Goal: Transaction & Acquisition: Purchase product/service

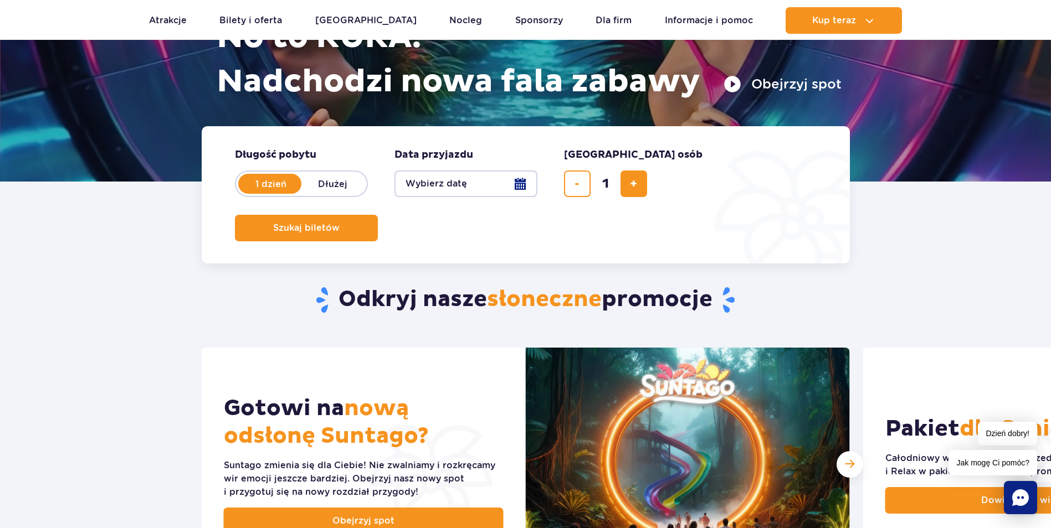
click at [518, 179] on button "Wybierz datę" at bounding box center [465, 184] width 143 height 27
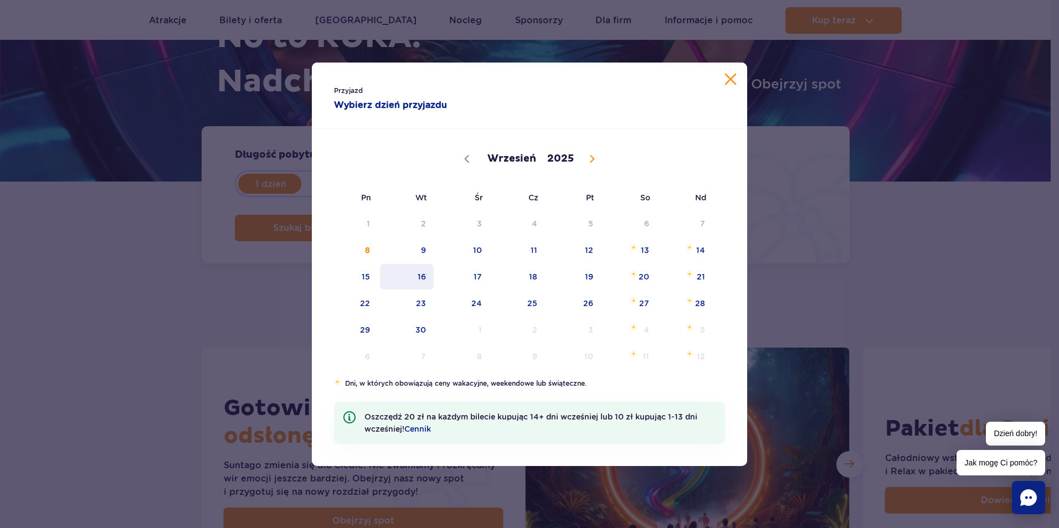
click at [430, 267] on span "16" at bounding box center [407, 276] width 56 height 25
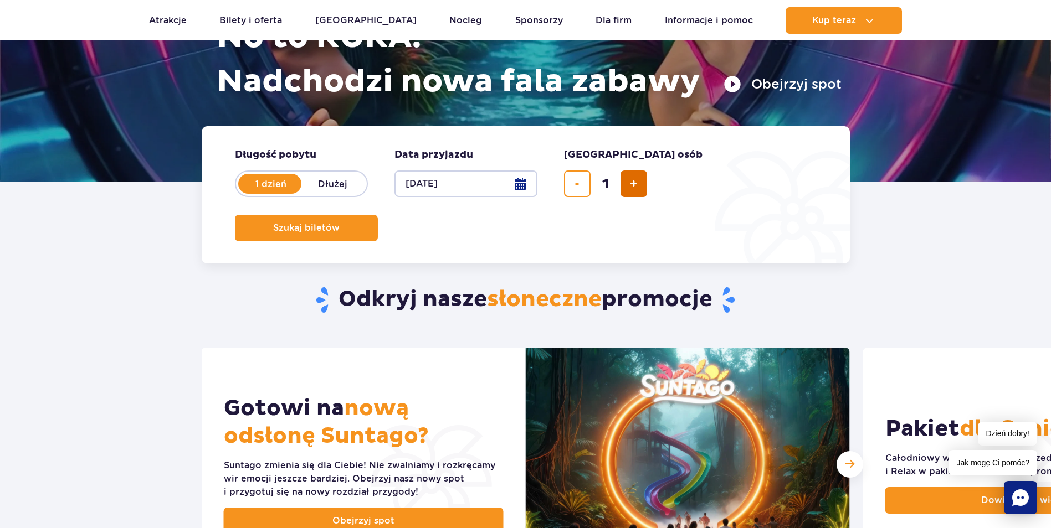
click at [634, 174] on button "dodaj bilet" at bounding box center [633, 184] width 27 height 27
type input "2"
click at [378, 215] on button "Szukaj biletów" at bounding box center [306, 228] width 143 height 27
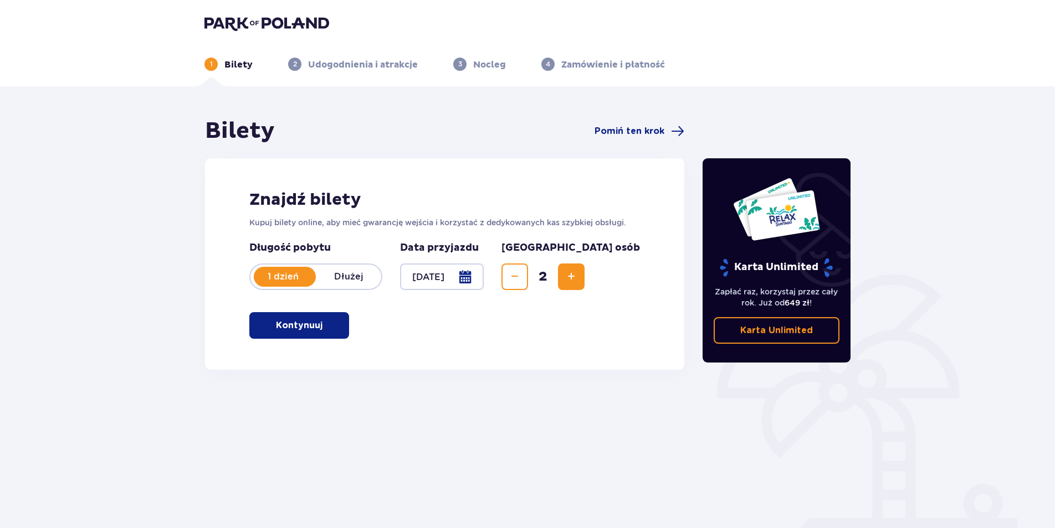
click at [323, 326] on span "button" at bounding box center [324, 325] width 13 height 13
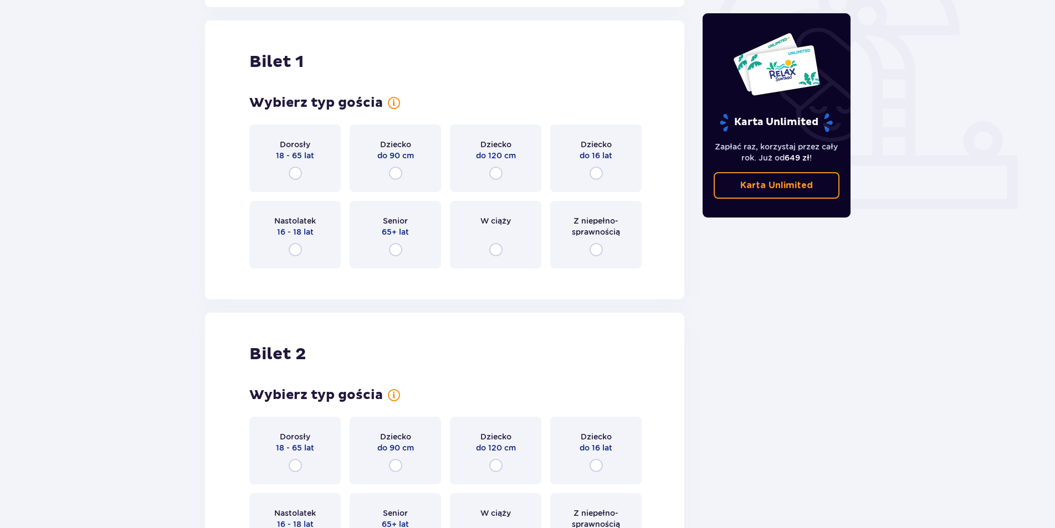
scroll to position [370, 0]
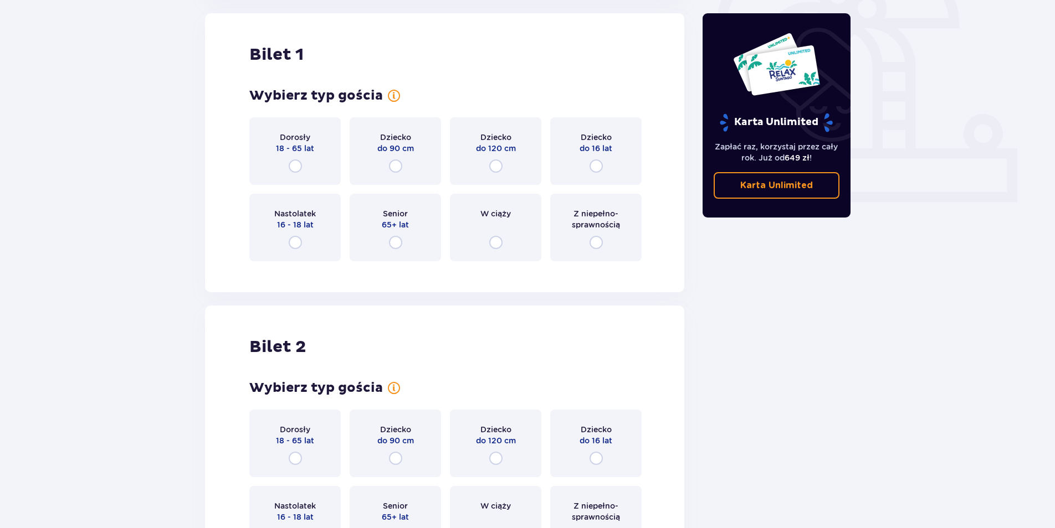
click at [289, 156] on div "Dorosły 18 - 65 lat" at bounding box center [294, 151] width 91 height 68
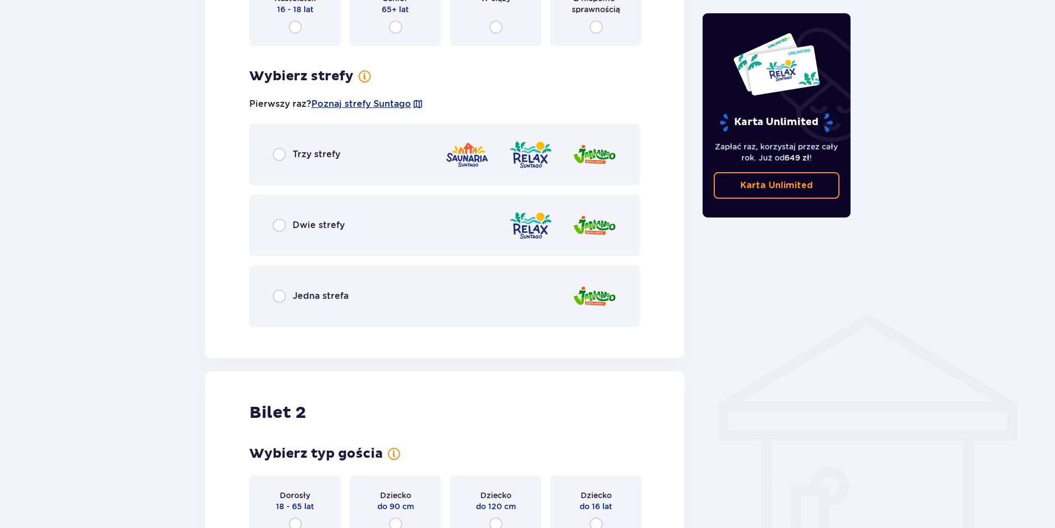
scroll to position [585, 0]
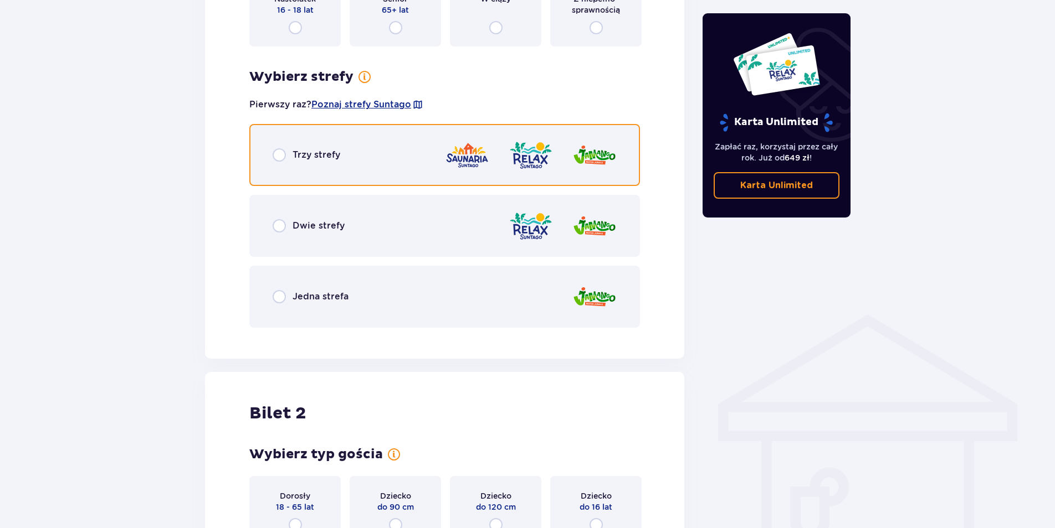
click at [277, 156] on input "radio" at bounding box center [278, 154] width 13 height 13
radio input "true"
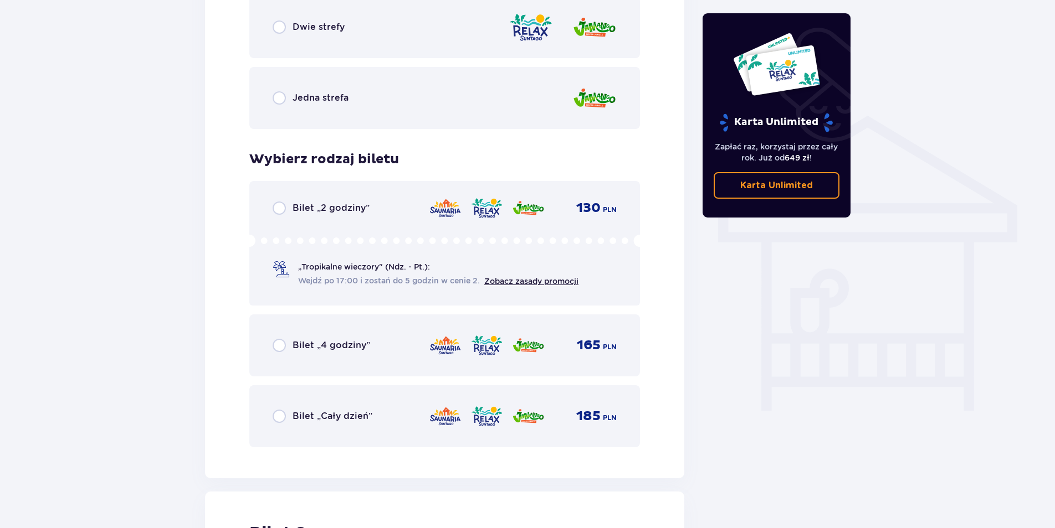
scroll to position [811, 0]
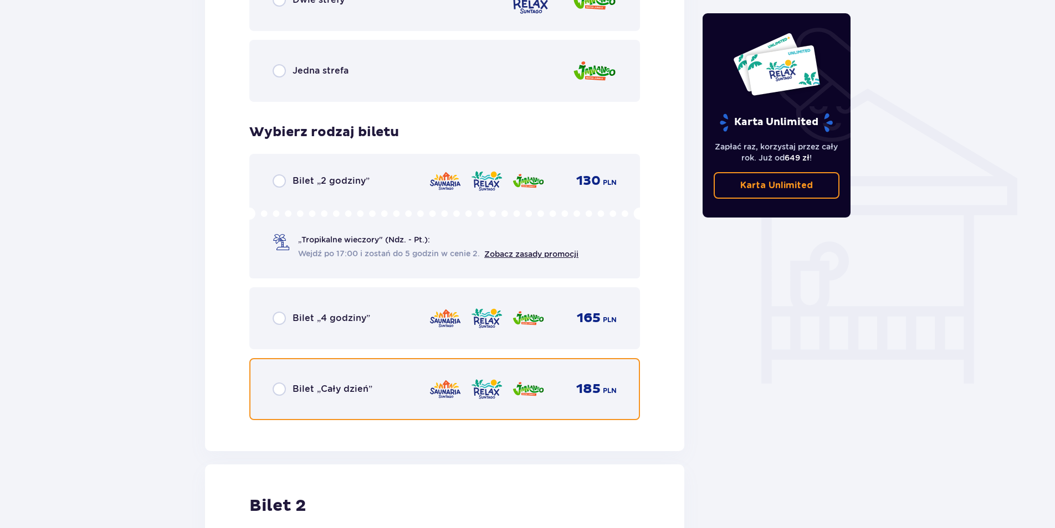
click at [276, 385] on input "radio" at bounding box center [278, 389] width 13 height 13
radio input "true"
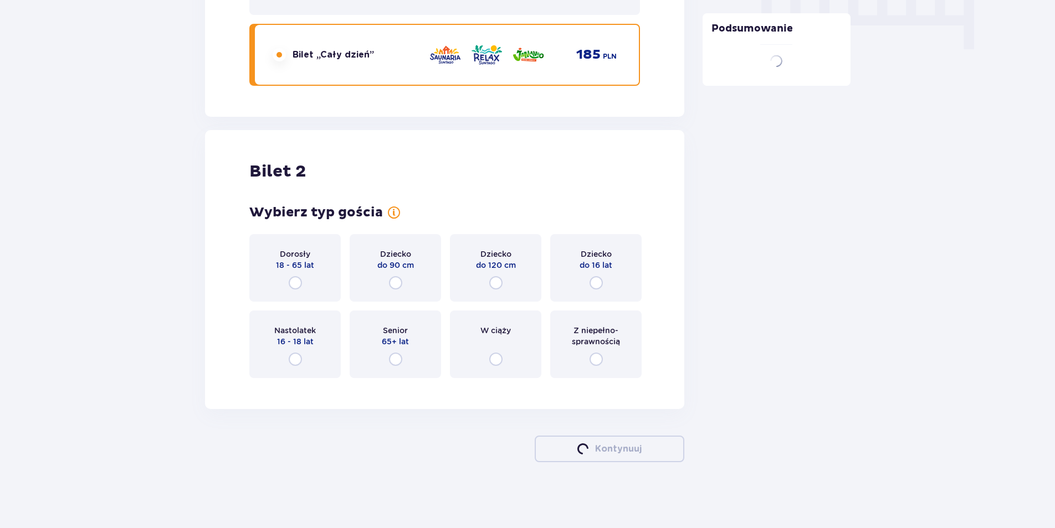
scroll to position [1146, 0]
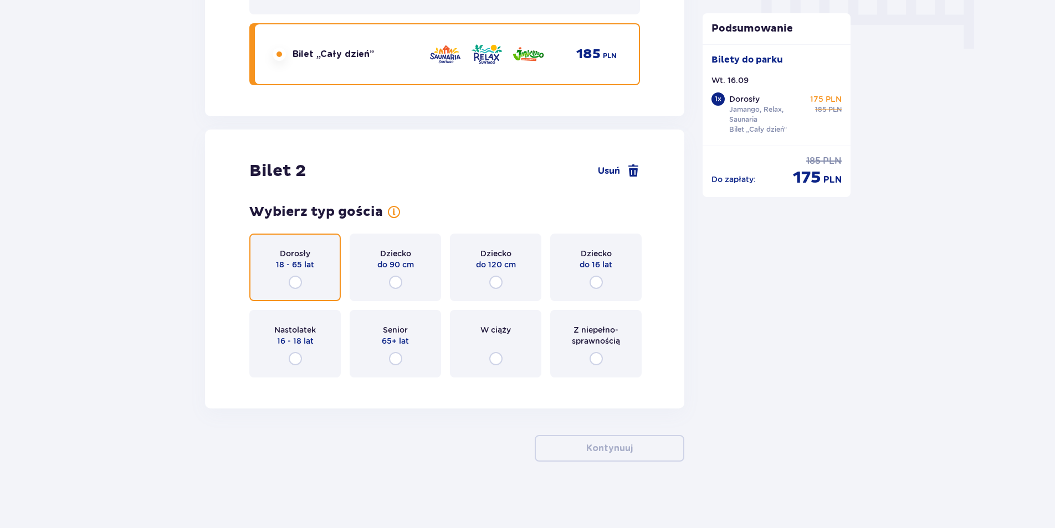
click at [299, 281] on input "radio" at bounding box center [295, 282] width 13 height 13
radio input "true"
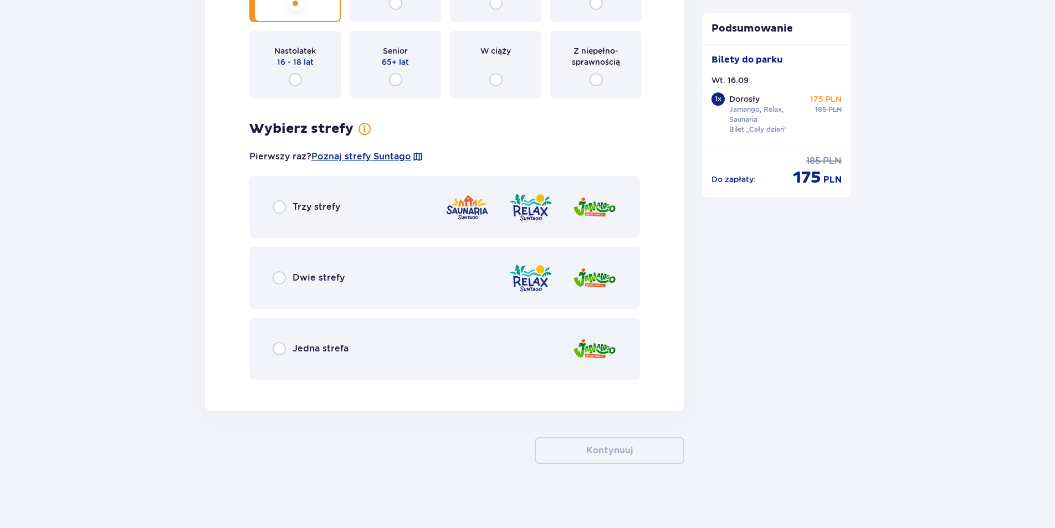
scroll to position [1427, 0]
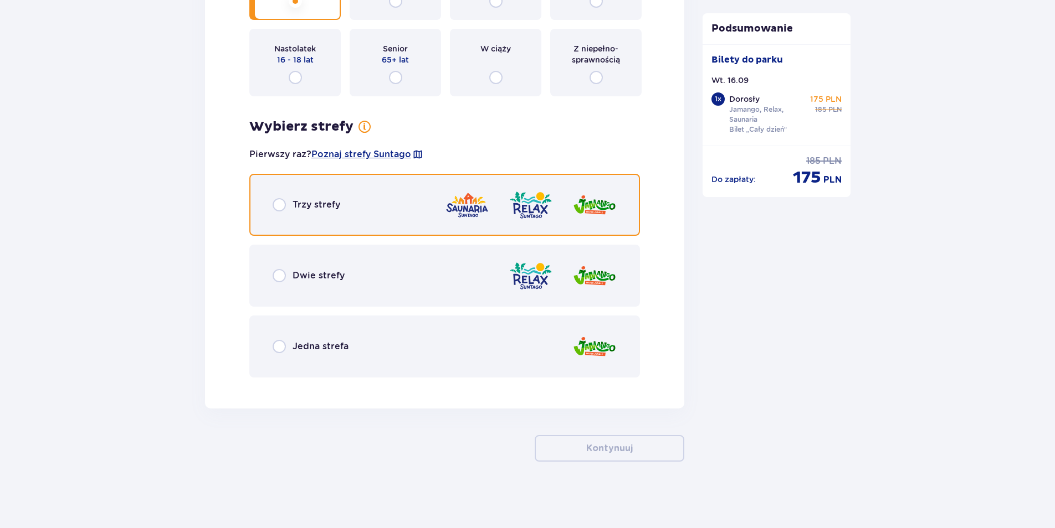
click at [280, 201] on input "radio" at bounding box center [278, 204] width 13 height 13
radio input "true"
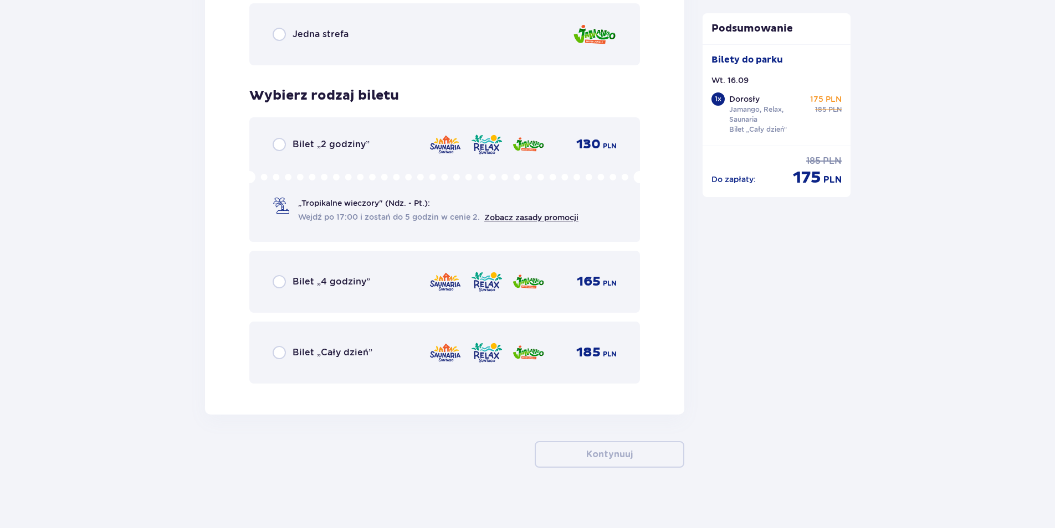
scroll to position [1746, 0]
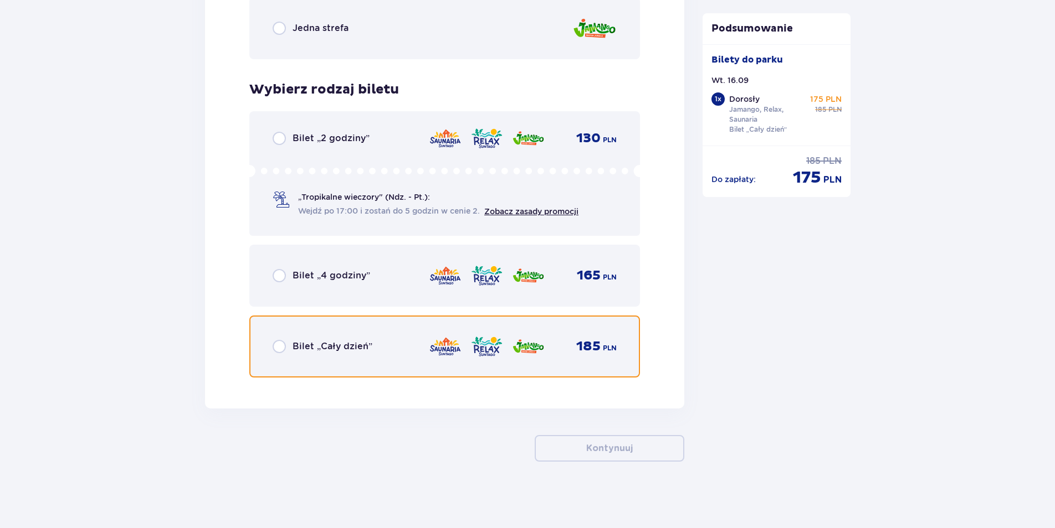
click at [279, 343] on input "radio" at bounding box center [278, 346] width 13 height 13
radio input "true"
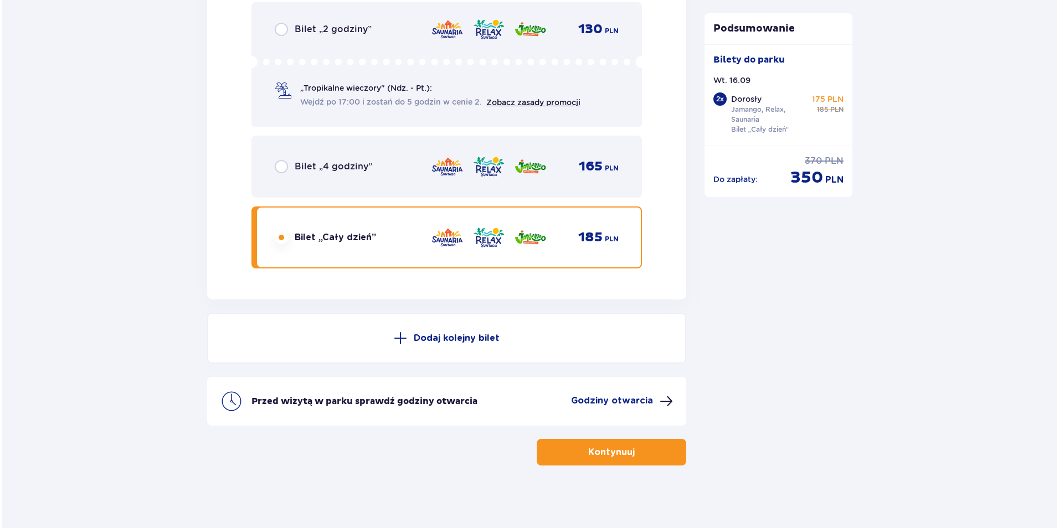
scroll to position [1859, 0]
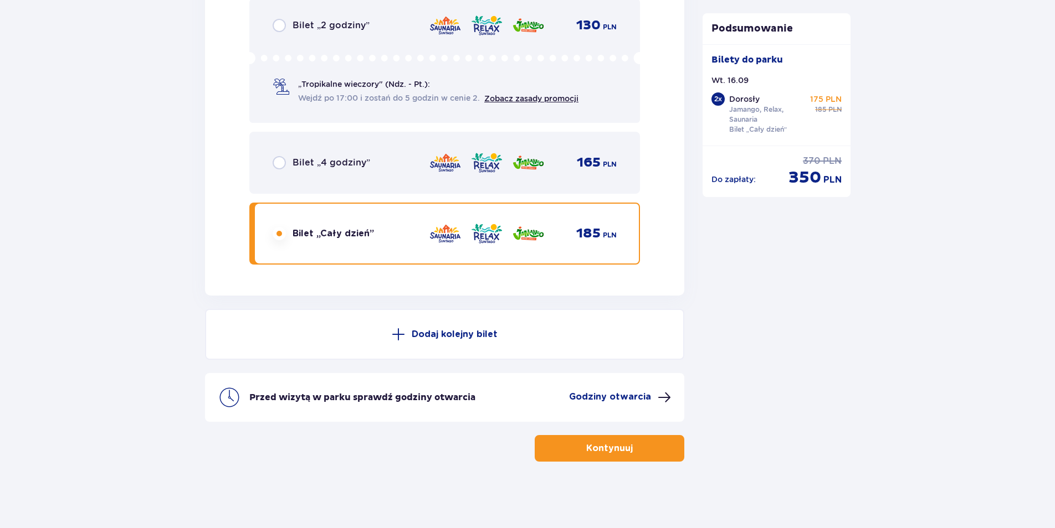
click at [635, 394] on p "Godziny otwarcia" at bounding box center [610, 397] width 82 height 12
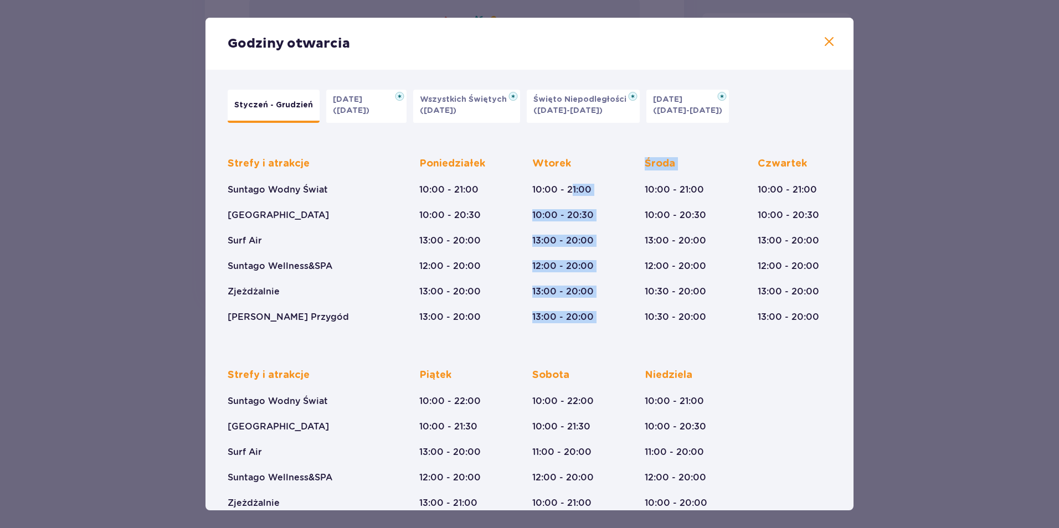
drag, startPoint x: 570, startPoint y: 186, endPoint x: 624, endPoint y: 187, distance: 53.2
click at [624, 187] on div "Strefy i atrakcje Suntago Wodny Świat Crocodile Island Surf Air Suntago Wellnes…" at bounding box center [530, 232] width 604 height 184
drag, startPoint x: 624, startPoint y: 187, endPoint x: 641, endPoint y: 244, distance: 59.6
click at [619, 222] on div "Strefy i atrakcje Suntago Wodny Świat Crocodile Island Surf Air Suntago Wellnes…" at bounding box center [530, 232] width 604 height 184
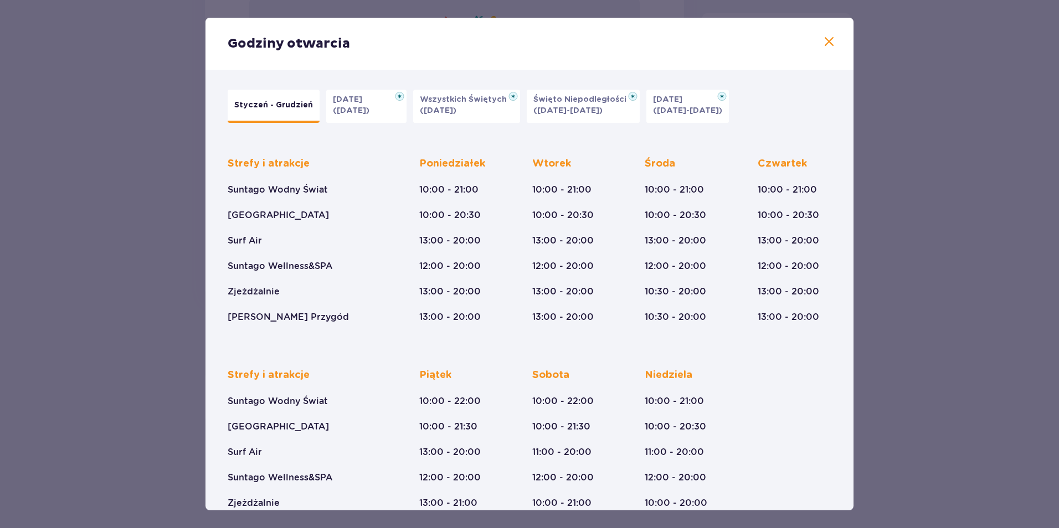
click at [832, 44] on div "Godziny otwarcia" at bounding box center [529, 44] width 648 height 52
click at [829, 46] on span at bounding box center [828, 41] width 13 height 13
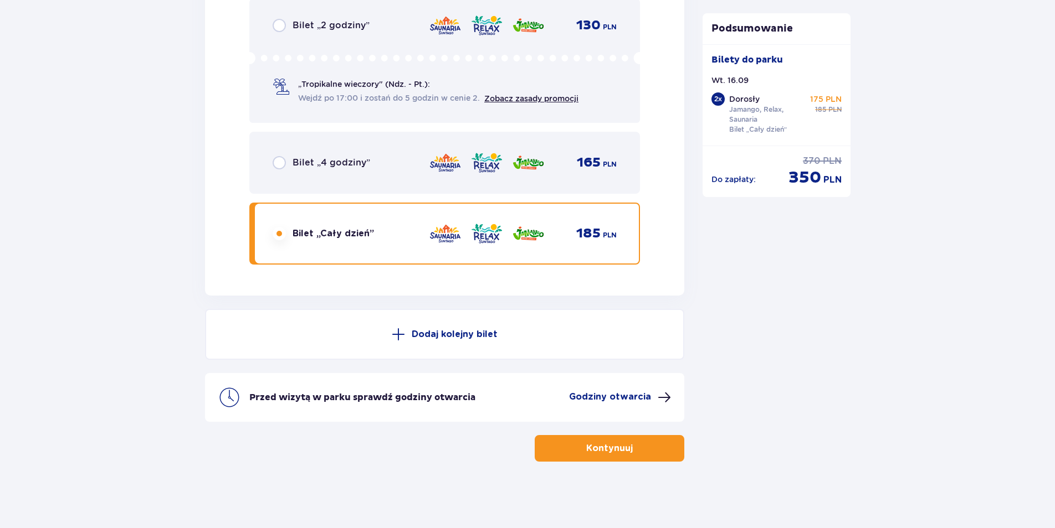
click at [593, 442] on button "Kontynuuj" at bounding box center [609, 448] width 150 height 27
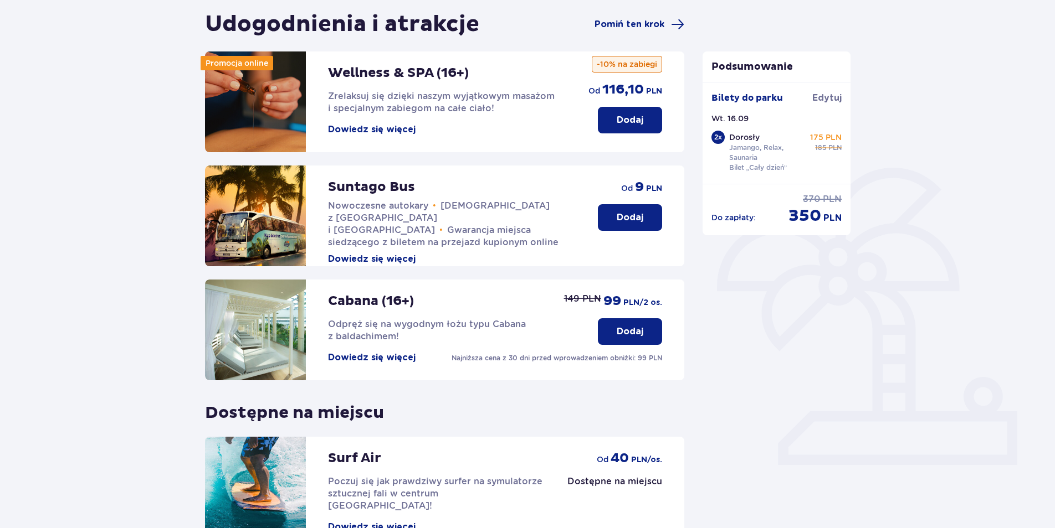
scroll to position [111, 0]
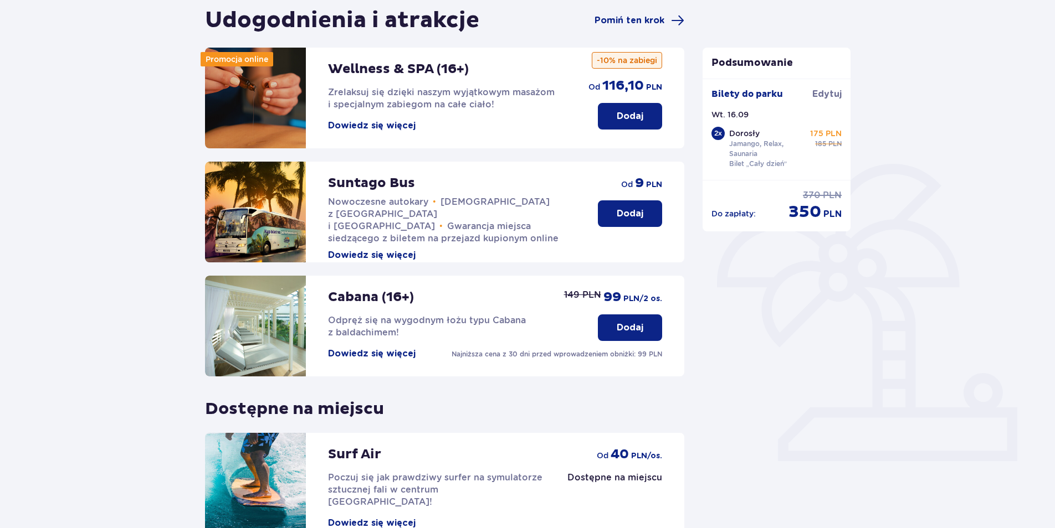
click at [387, 359] on button "Dowiedz się więcej" at bounding box center [372, 354] width 88 height 12
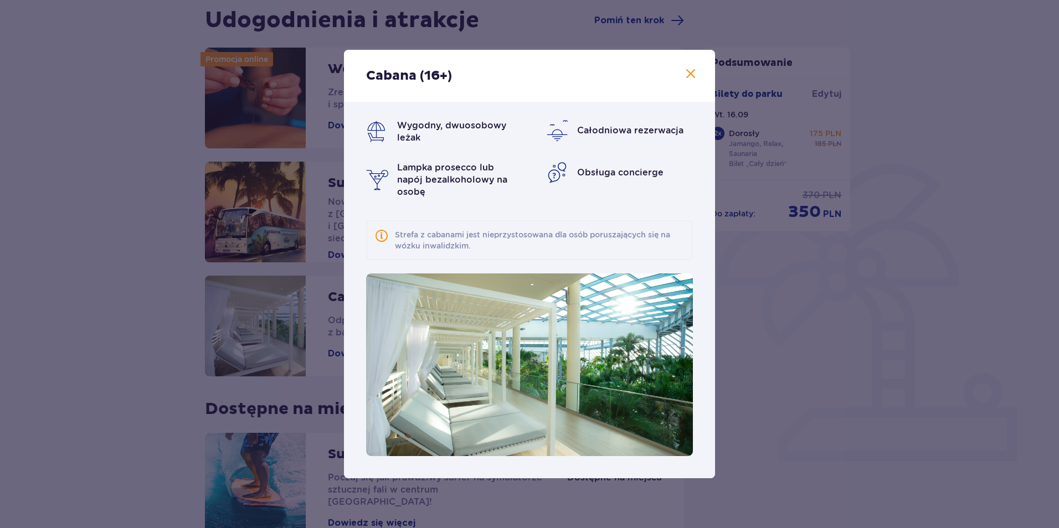
click at [691, 71] on span at bounding box center [690, 74] width 13 height 13
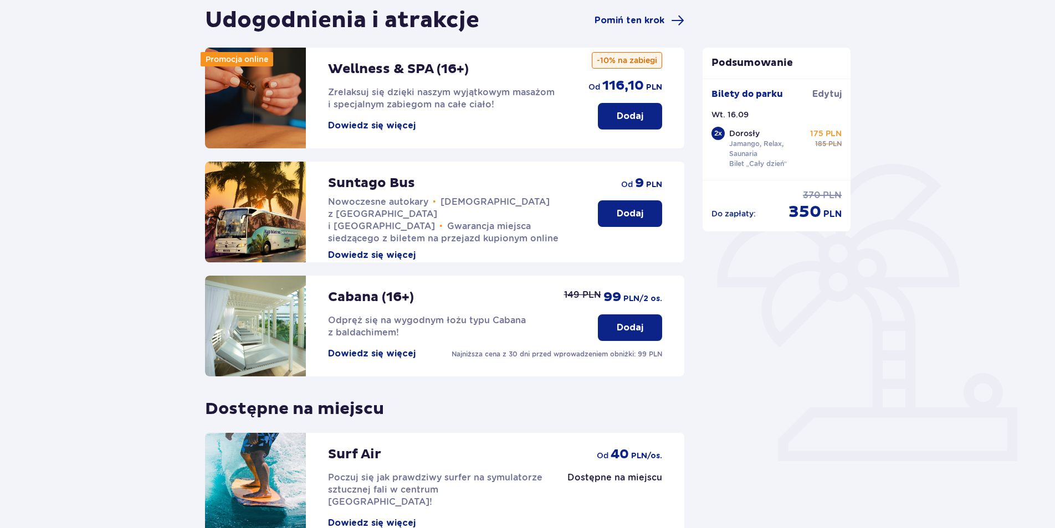
click at [627, 329] on p "Dodaj" at bounding box center [629, 328] width 27 height 12
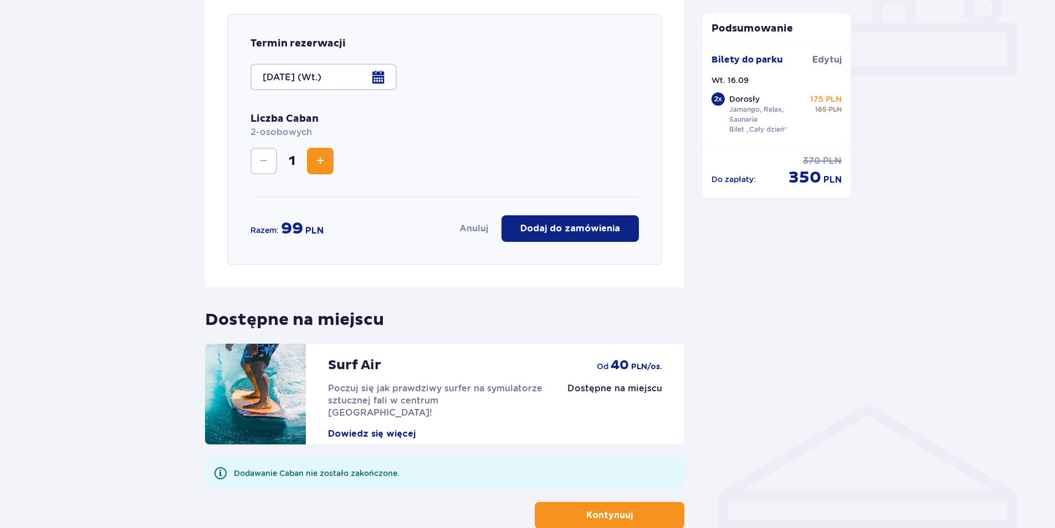
scroll to position [496, 0]
click at [557, 229] on p "Dodaj do zamówienia" at bounding box center [570, 228] width 100 height 12
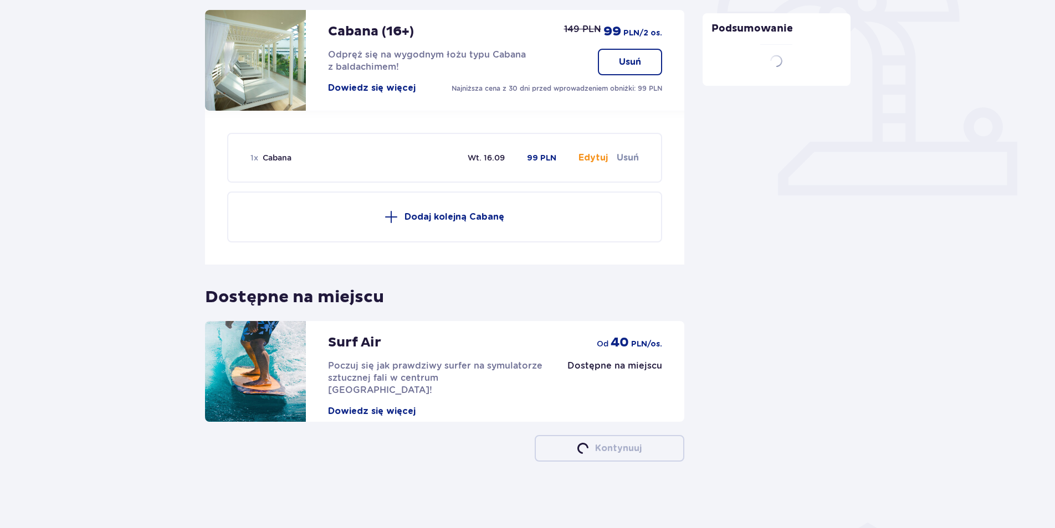
scroll to position [377, 0]
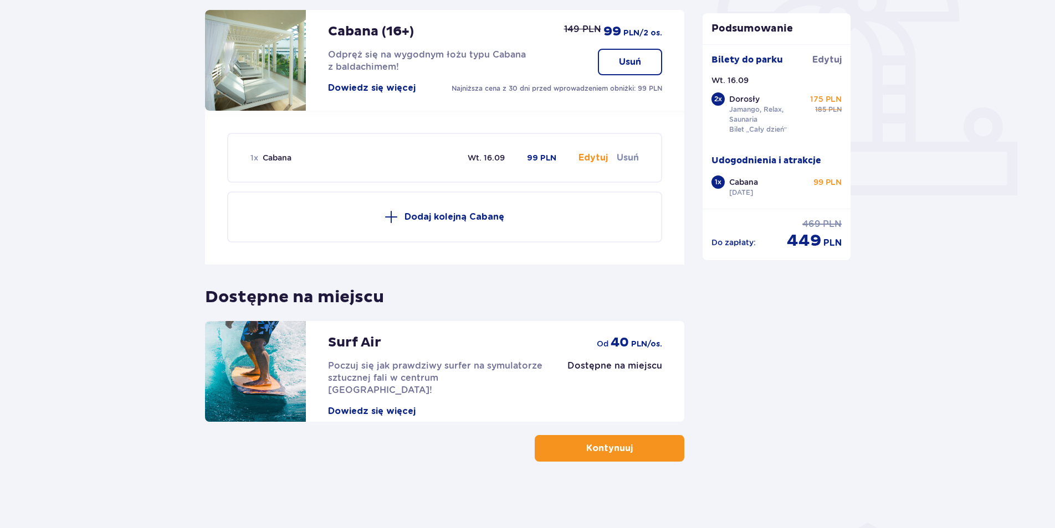
click at [396, 389] on div "Surf Air Poczuj się jak prawdziwy surfer na symulatorze sztucznej fali w centru…" at bounding box center [436, 369] width 217 height 96
click at [395, 393] on div "Surf Air Poczuj się jak prawdziwy surfer na symulatorze sztucznej fali w centru…" at bounding box center [436, 369] width 217 height 96
click at [400, 405] on button "Dowiedz się więcej" at bounding box center [372, 411] width 88 height 12
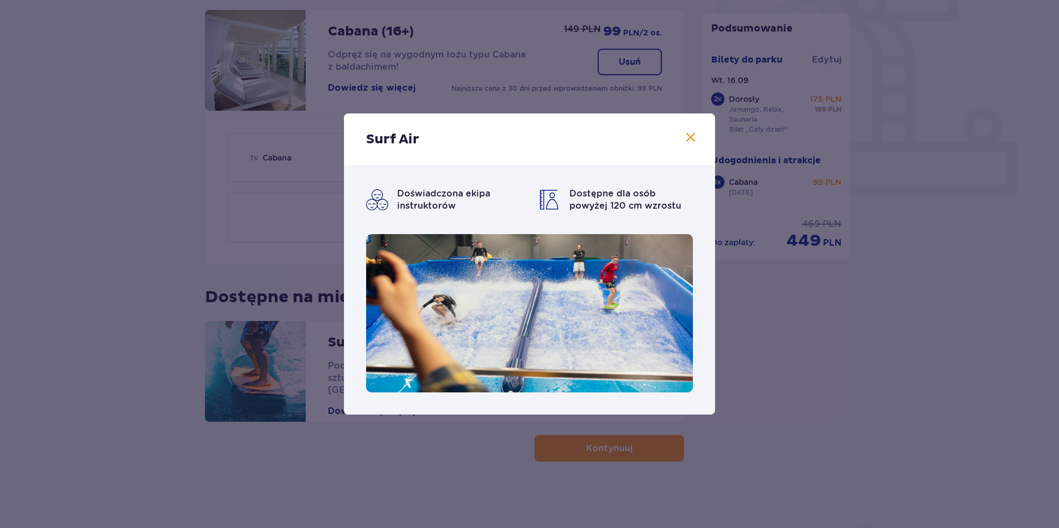
click at [691, 139] on span at bounding box center [690, 137] width 13 height 13
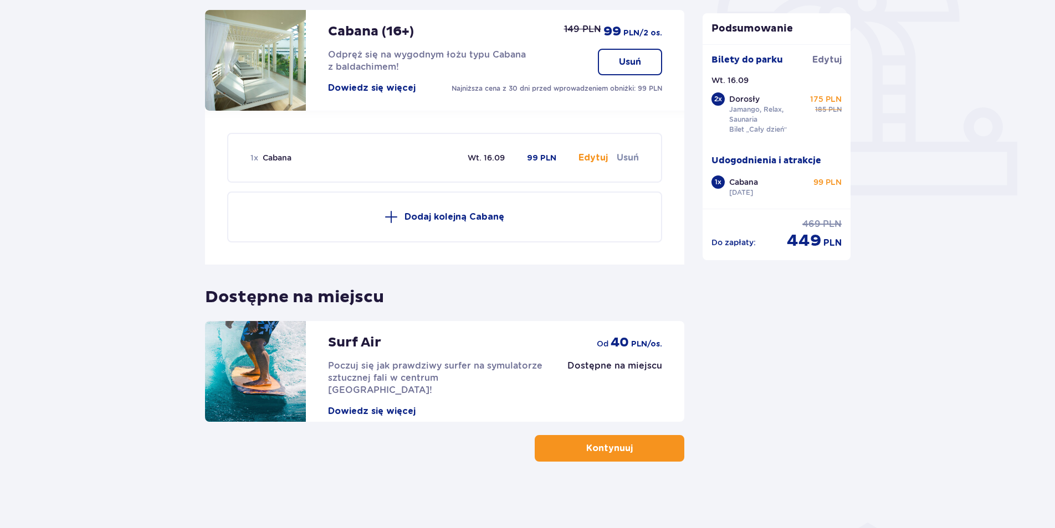
click at [618, 448] on p "Kontynuuj" at bounding box center [609, 449] width 47 height 12
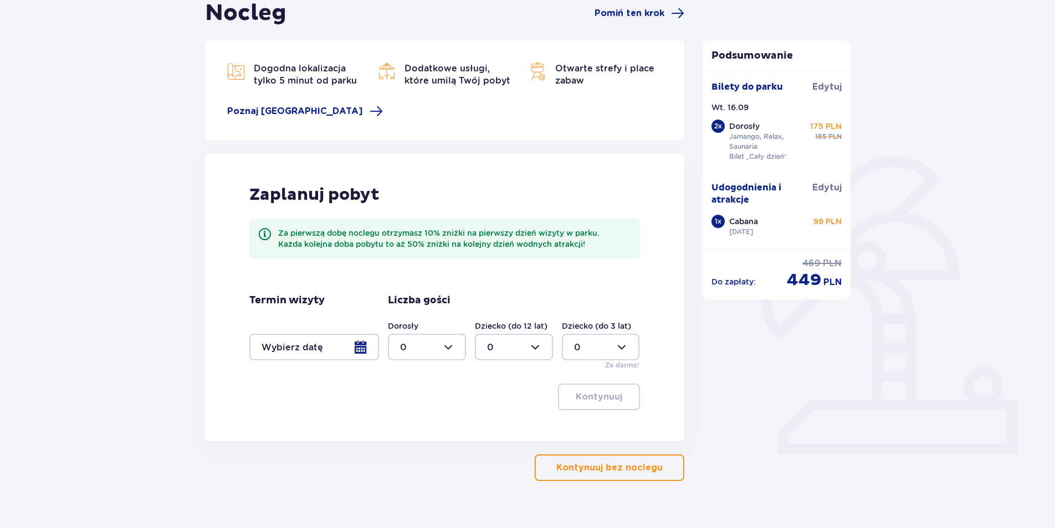
scroll to position [137, 0]
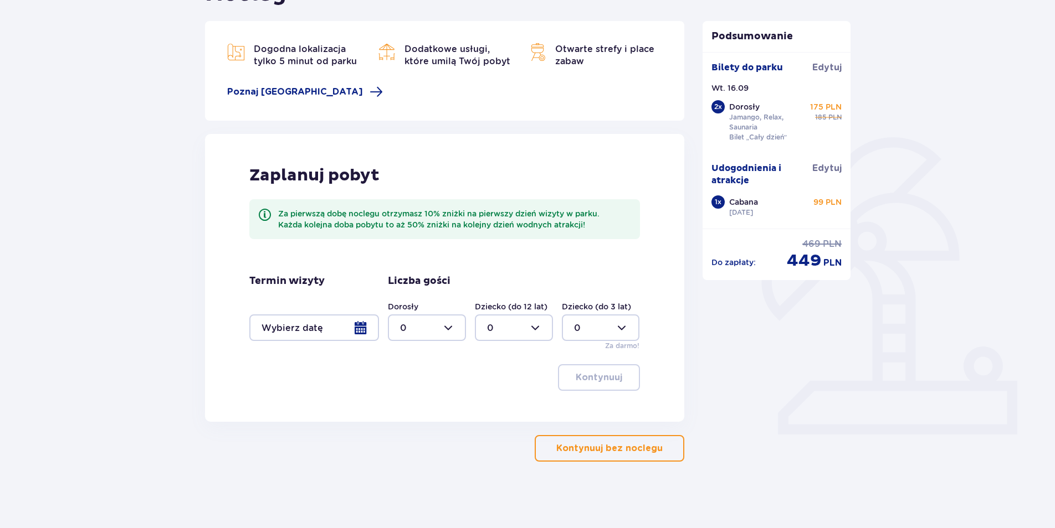
click at [580, 452] on p "Kontynuuj bez noclegu" at bounding box center [609, 449] width 106 height 12
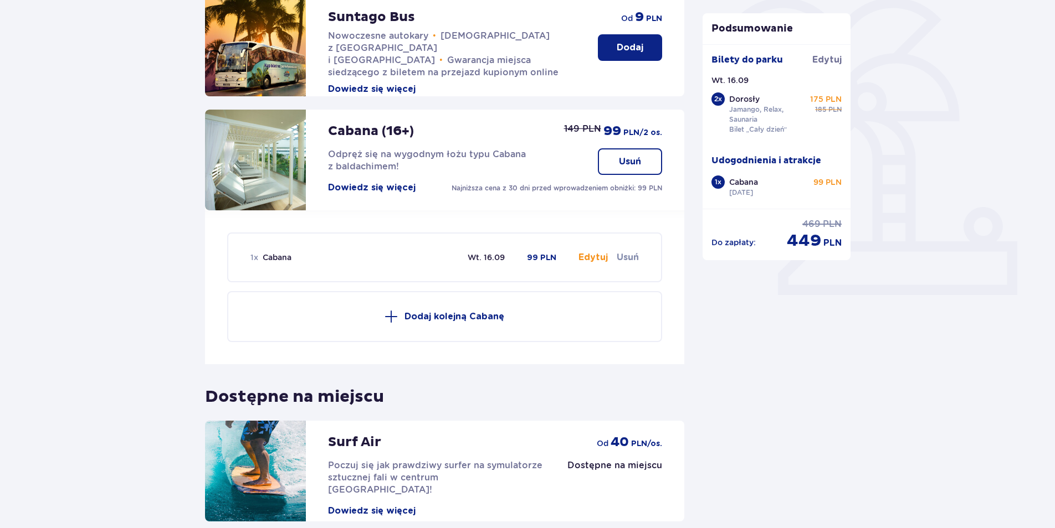
scroll to position [332, 0]
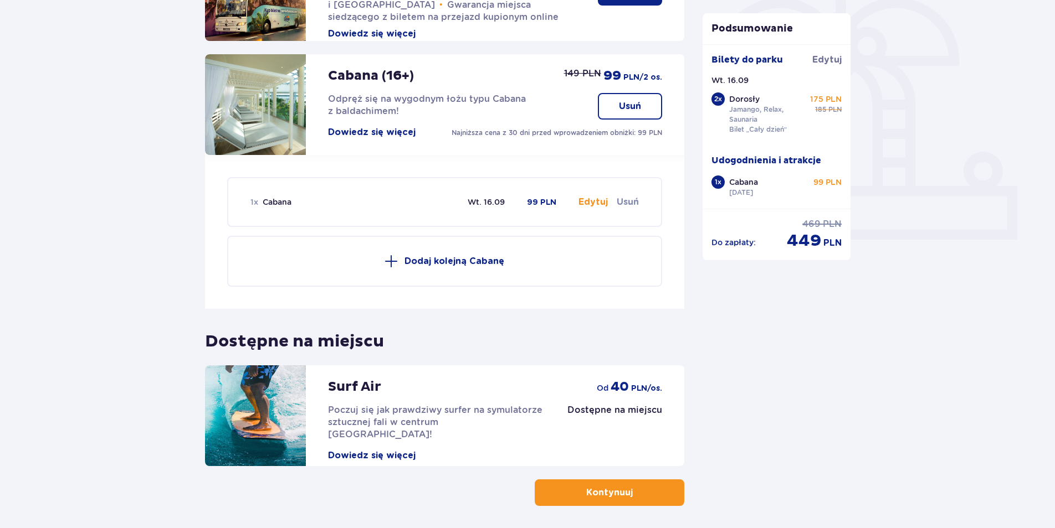
click at [594, 209] on div "1 x Cabana Wt. 16.09 99 PLN Edytuj Usuń" at bounding box center [444, 202] width 388 height 48
click at [598, 200] on button "Edytuj" at bounding box center [592, 202] width 29 height 12
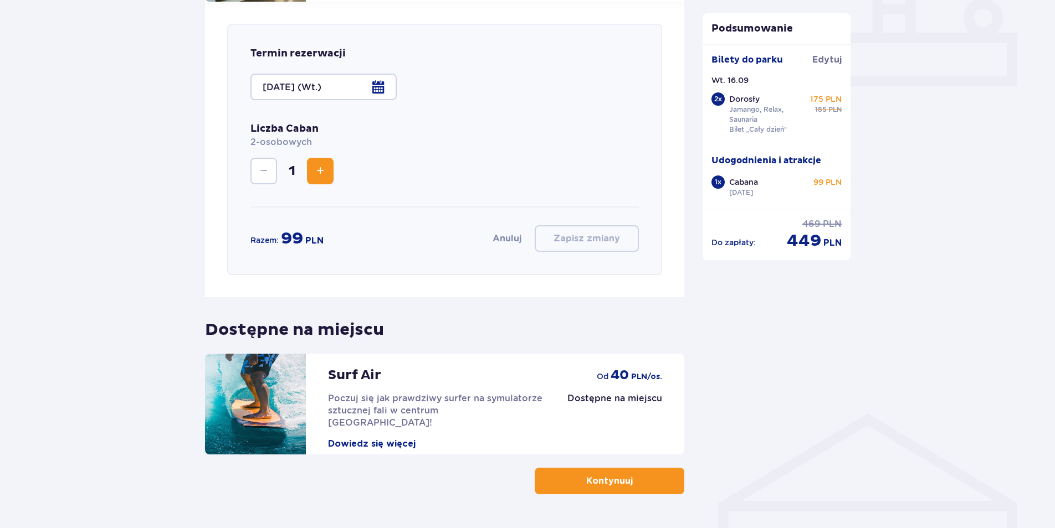
scroll to position [496, 0]
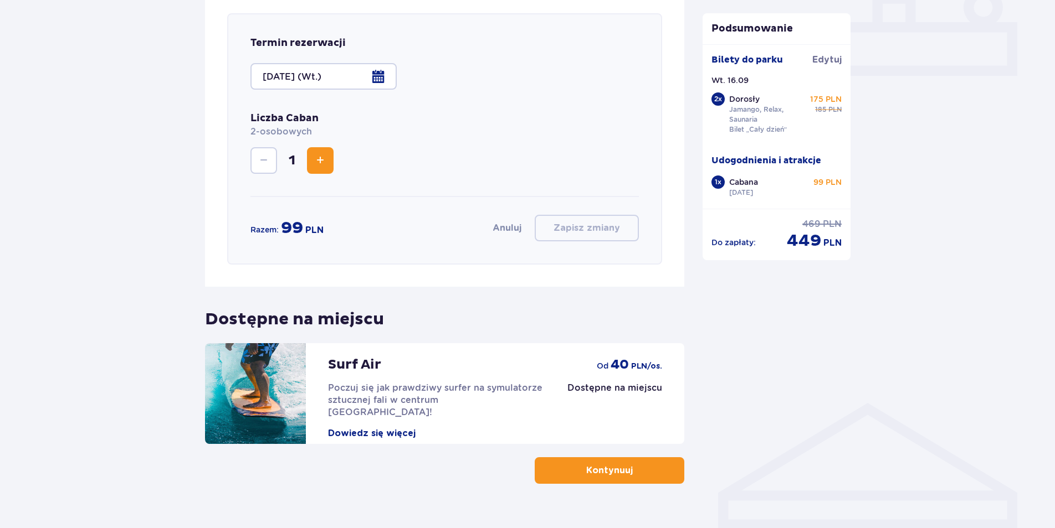
click at [800, 337] on div "Podsumowanie Bilety do parku Edytuj Wt. 16.09 2 x Dorosły Jamango, Relax, Sauna…" at bounding box center [776, 52] width 166 height 863
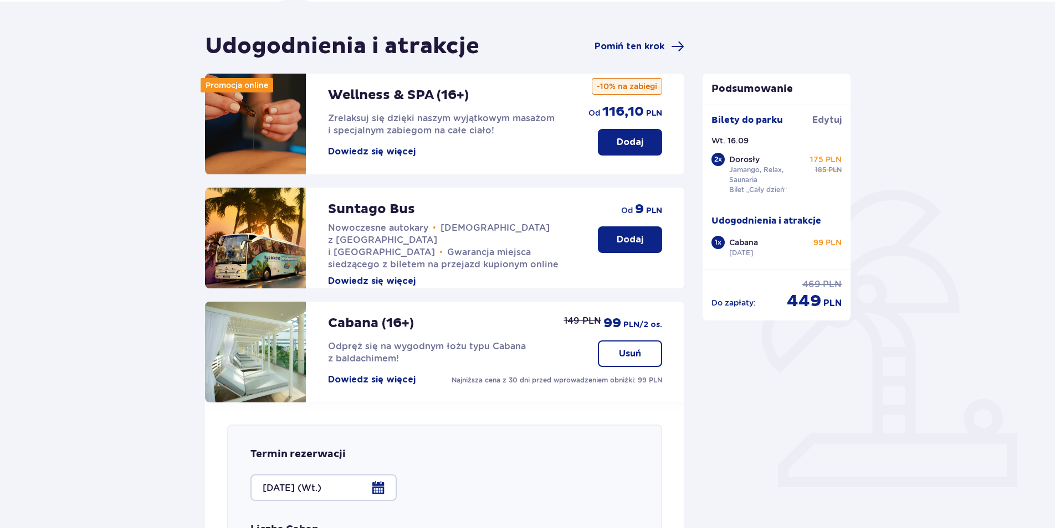
scroll to position [0, 0]
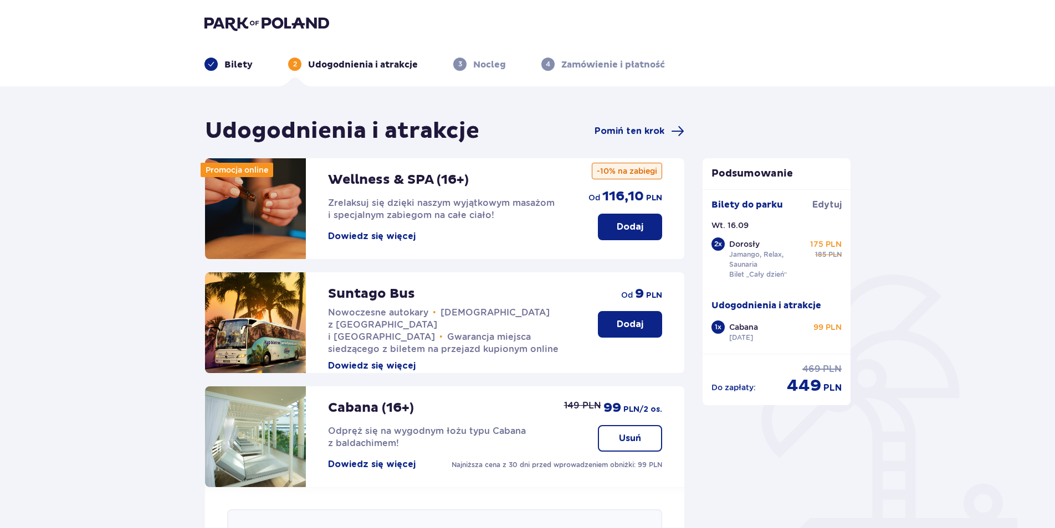
click at [296, 21] on img at bounding box center [266, 24] width 125 height 16
